Goal: Information Seeking & Learning: Learn about a topic

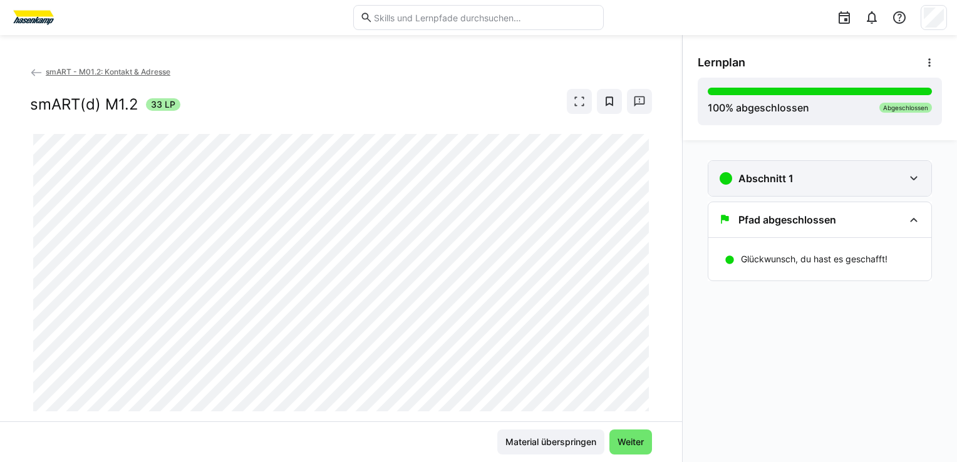
click at [915, 182] on eds-icon at bounding box center [913, 178] width 15 height 15
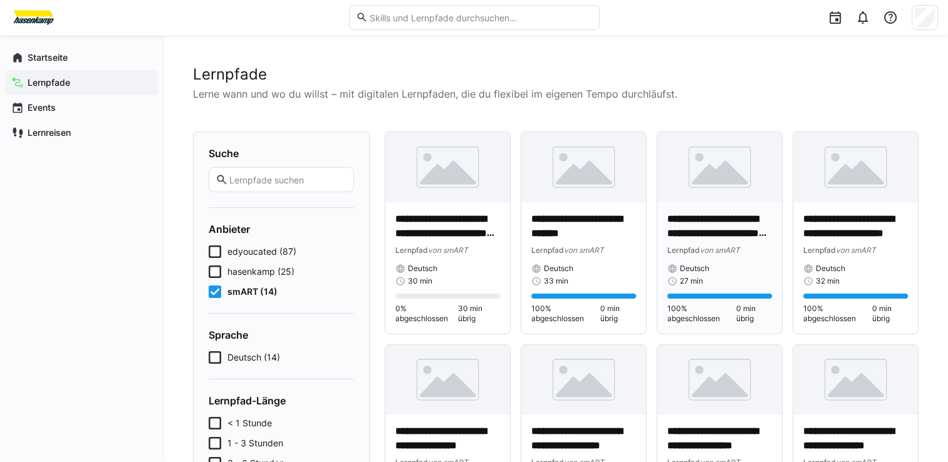
click at [704, 282] on div "27 min" at bounding box center [719, 281] width 105 height 10
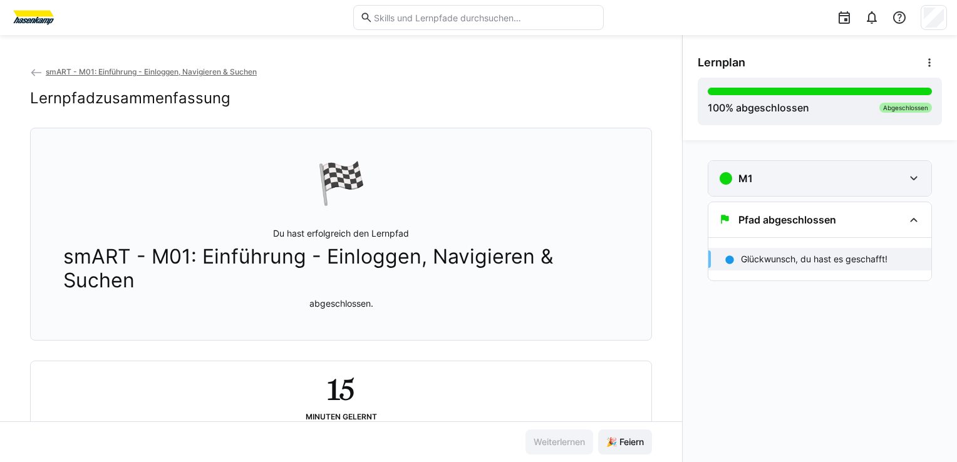
click at [733, 190] on div "M1" at bounding box center [819, 178] width 223 height 35
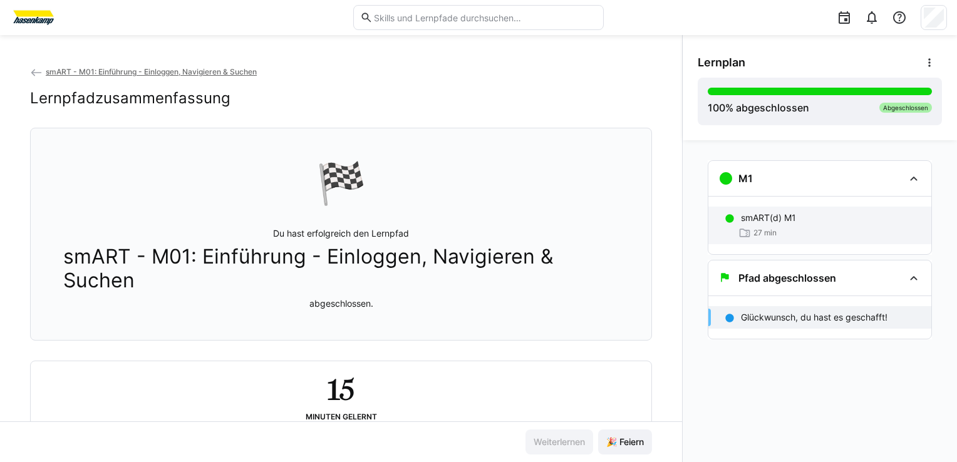
click at [741, 239] on div "smART(d) M1 27 min" at bounding box center [819, 226] width 223 height 38
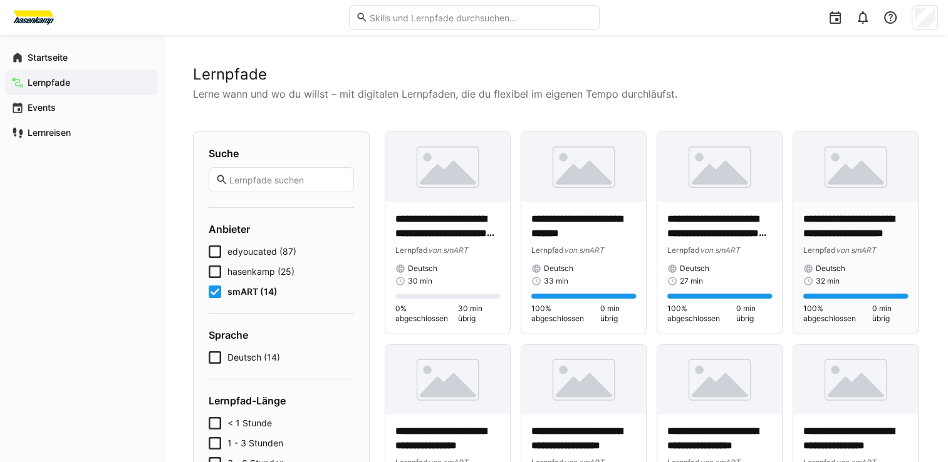
click at [862, 292] on div "**********" at bounding box center [855, 267] width 105 height 111
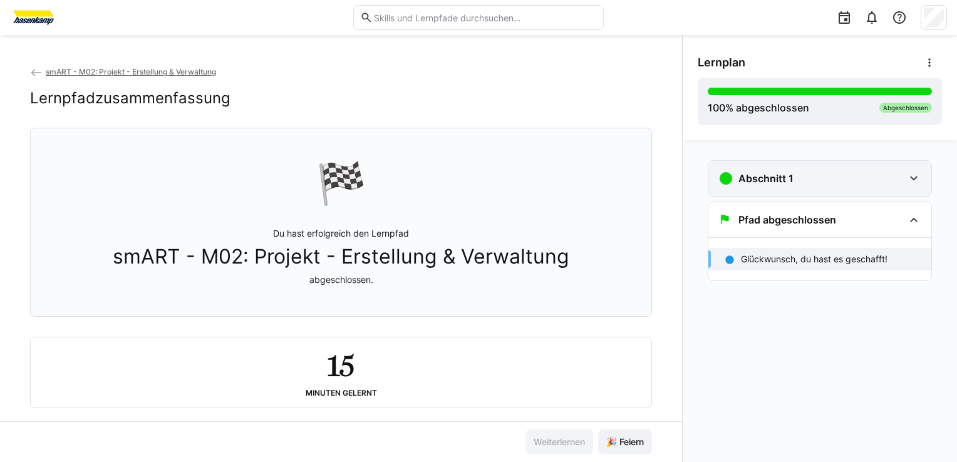
click at [801, 180] on div "Abschnitt 1" at bounding box center [810, 178] width 185 height 15
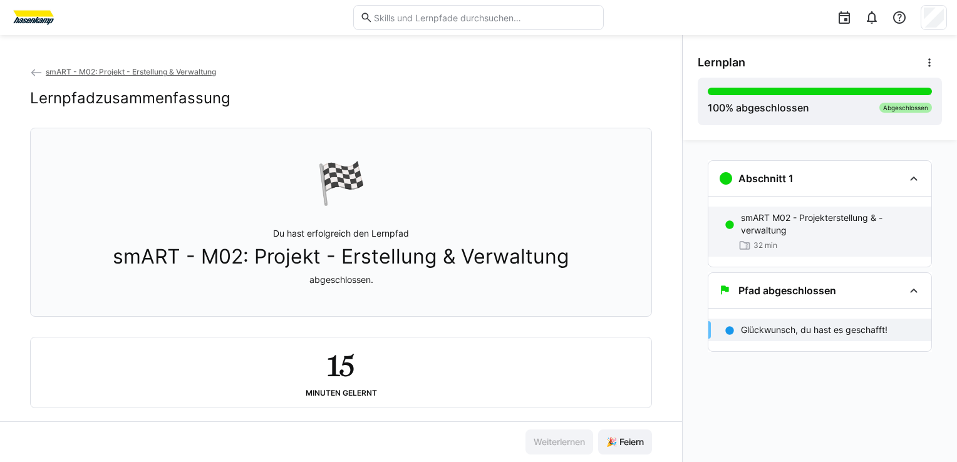
click at [790, 224] on p "smART M02 - Projekterstellung & -verwaltung" at bounding box center [831, 224] width 180 height 25
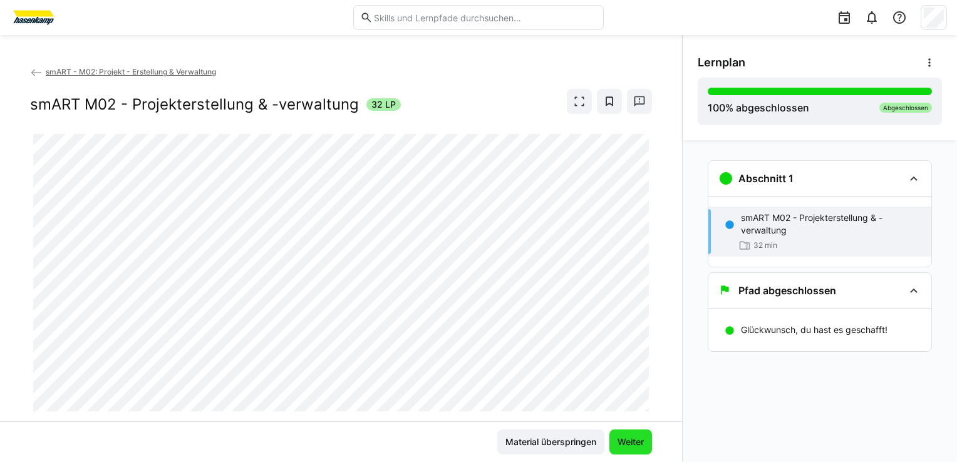
click at [631, 443] on span "Weiter" at bounding box center [631, 442] width 30 height 13
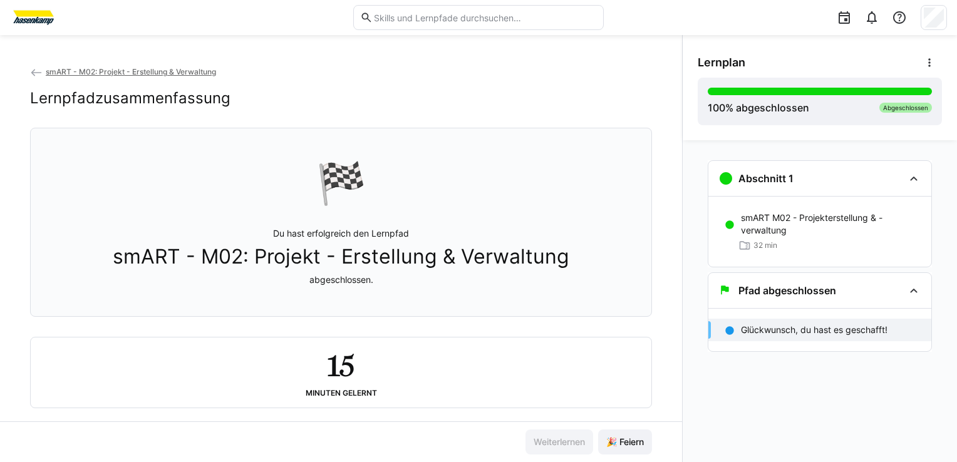
click at [631, 443] on span "🎉 Feiern" at bounding box center [624, 442] width 41 height 13
click at [768, 177] on h3 "Abschnitt 1" at bounding box center [765, 178] width 55 height 13
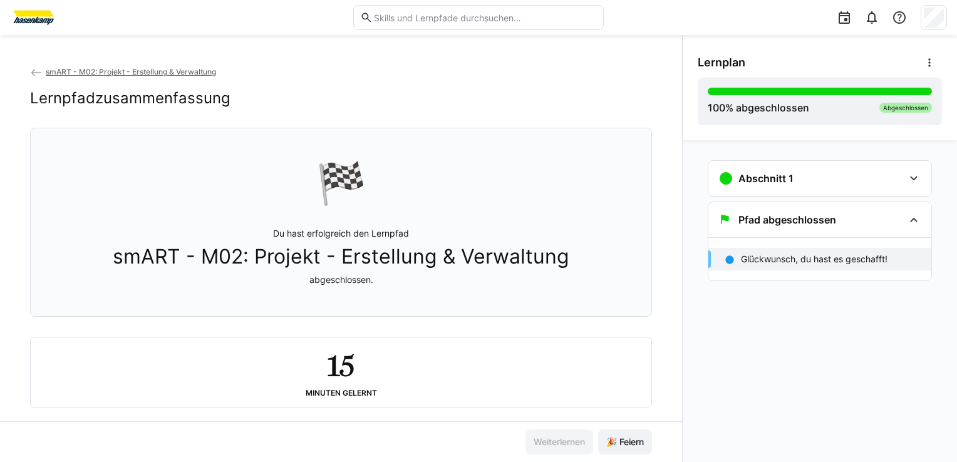
click at [108, 71] on span "smART - M02: Projekt - Erstellung & Verwaltung" at bounding box center [131, 71] width 170 height 9
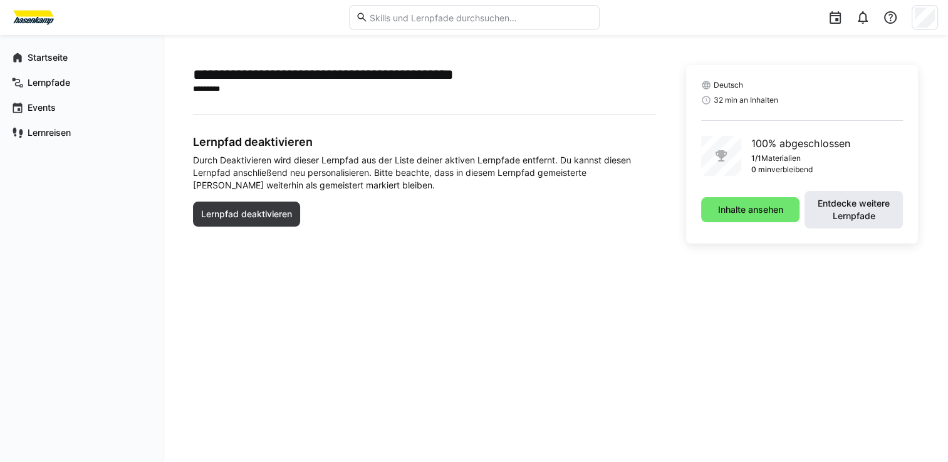
click at [822, 206] on span "Entdecke weitere Lernpfade" at bounding box center [853, 209] width 86 height 25
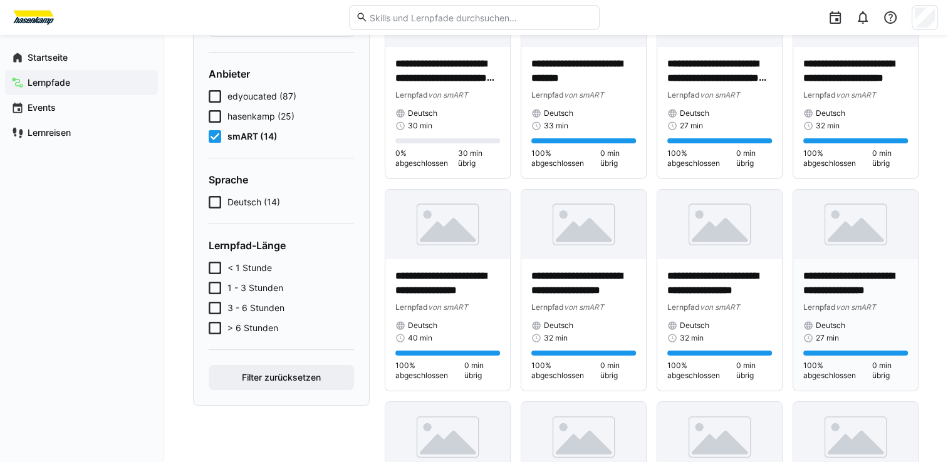
scroll to position [188, 0]
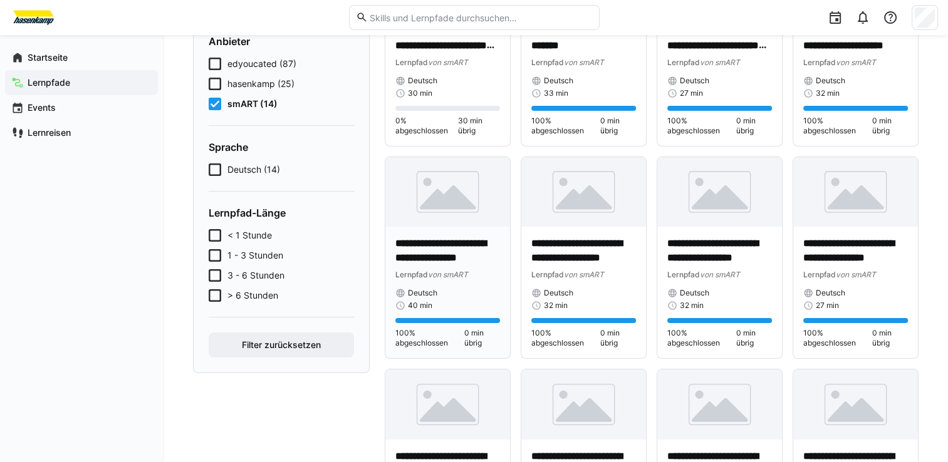
click at [446, 239] on p "**********" at bounding box center [447, 251] width 105 height 29
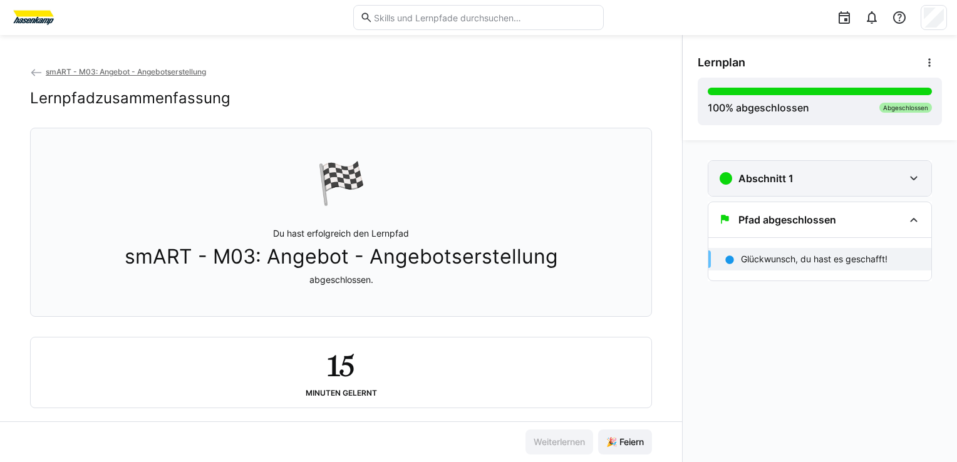
click at [816, 182] on div "Abschnitt 1" at bounding box center [810, 178] width 185 height 15
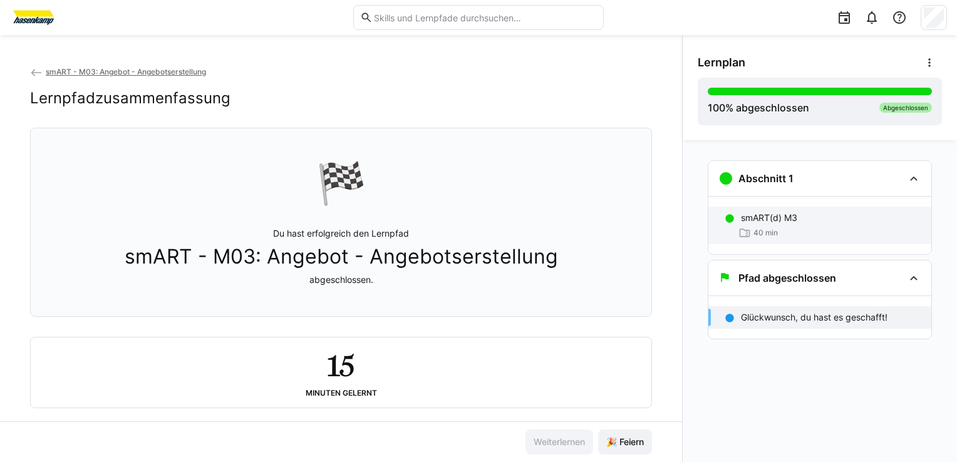
click at [774, 233] on span "40 min" at bounding box center [765, 233] width 24 height 10
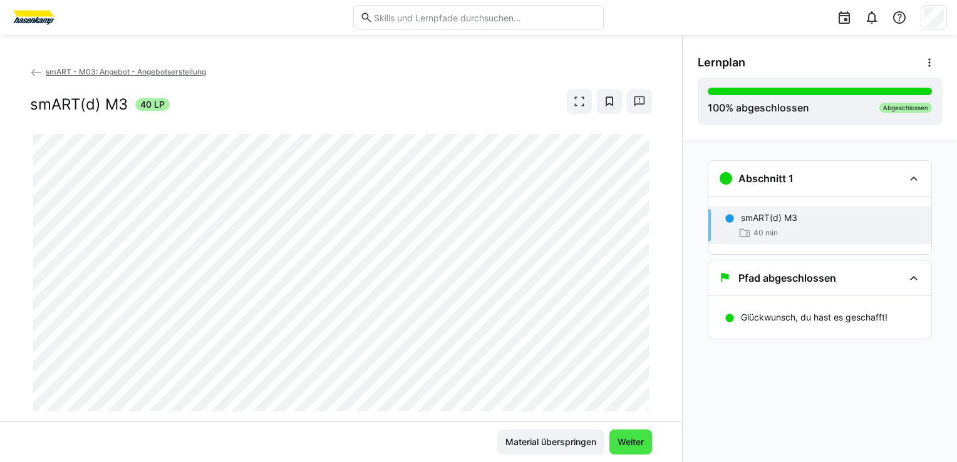
click at [634, 439] on span "Weiter" at bounding box center [631, 442] width 30 height 13
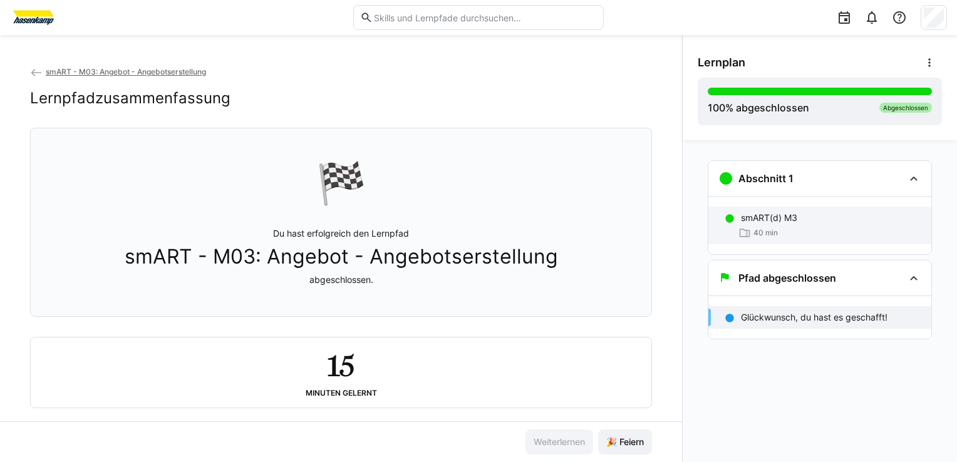
click at [763, 222] on p "smART(d) M3" at bounding box center [769, 218] width 56 height 13
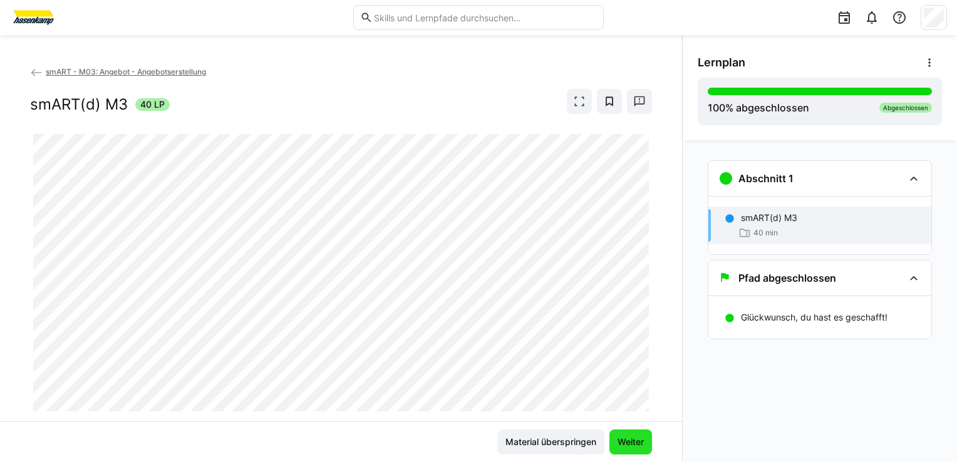
click at [631, 447] on span "Weiter" at bounding box center [631, 442] width 30 height 13
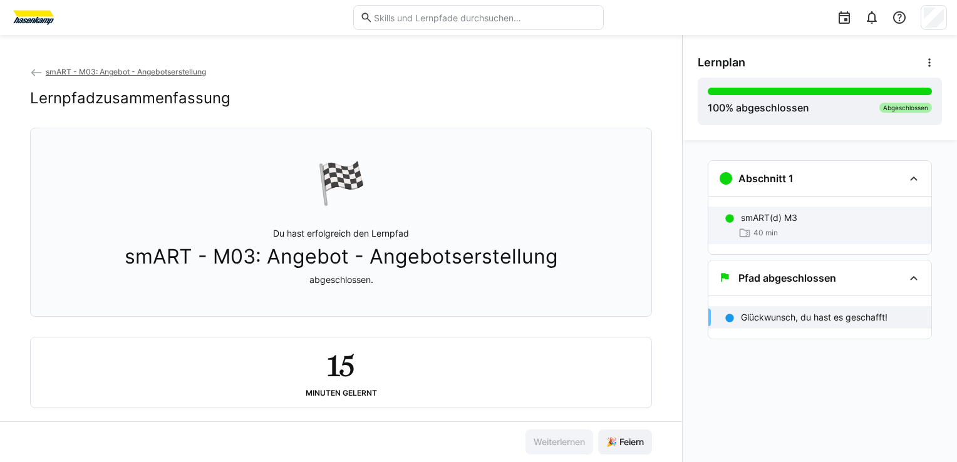
click at [745, 215] on p "smART(d) M3" at bounding box center [769, 218] width 56 height 13
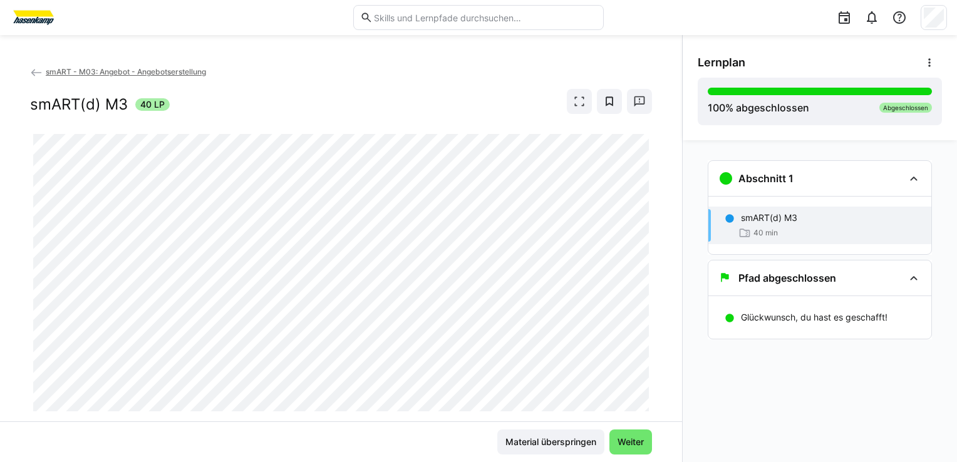
click at [799, 48] on div "Lernplan 100 % abgeschlossen Abgeschlossen" at bounding box center [820, 87] width 274 height 105
click at [624, 450] on span "Weiter" at bounding box center [630, 442] width 43 height 25
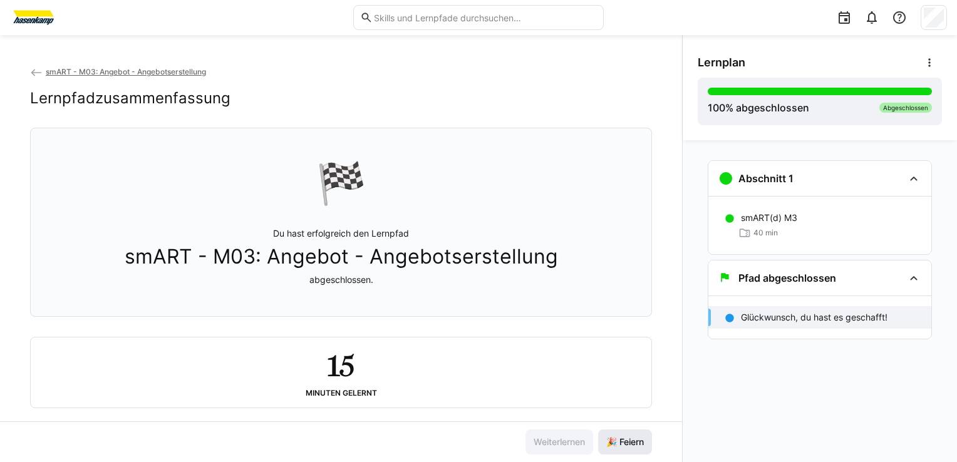
click at [624, 442] on span "🎉 Feiern" at bounding box center [624, 442] width 41 height 13
click at [127, 71] on span "smART - M03: Angebot - Angebotserstellung" at bounding box center [126, 71] width 160 height 9
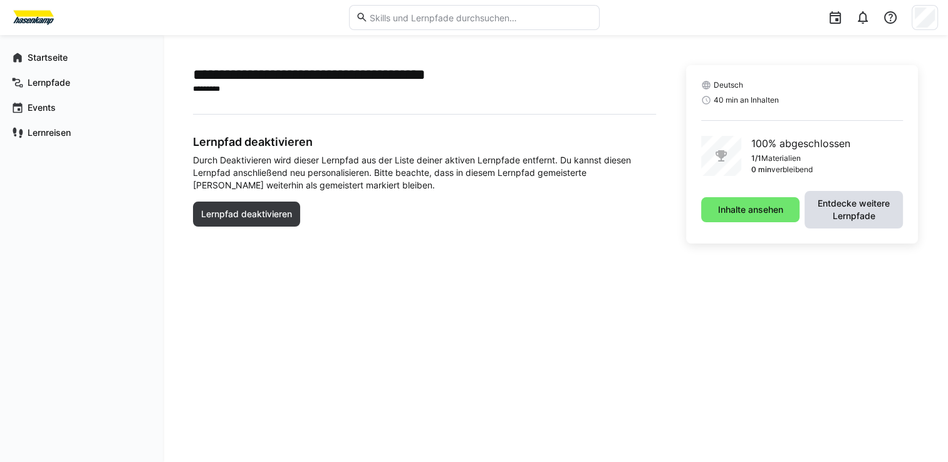
click at [863, 209] on span "Entdecke weitere Lernpfade" at bounding box center [853, 209] width 86 height 25
